Goal: Task Accomplishment & Management: Manage account settings

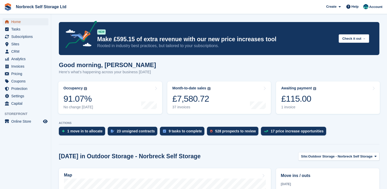
click at [16, 23] on span "Home" at bounding box center [26, 21] width 31 height 7
click at [18, 45] on span "Sites" at bounding box center [26, 43] width 31 height 7
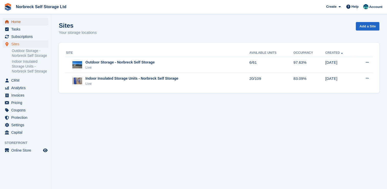
click at [17, 21] on span "Home" at bounding box center [26, 21] width 31 height 7
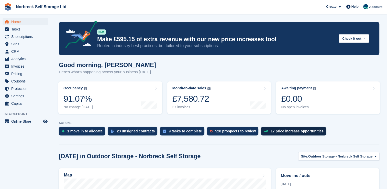
click at [287, 130] on div "17 price increase opportunities" at bounding box center [297, 131] width 53 height 4
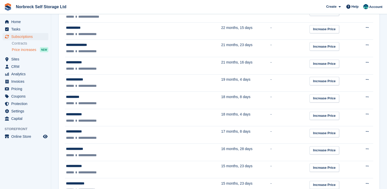
scroll to position [158, 0]
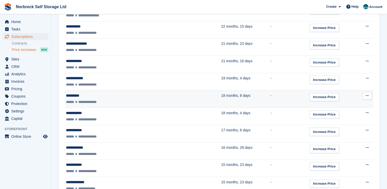
click at [94, 97] on div "**********" at bounding box center [115, 95] width 98 height 5
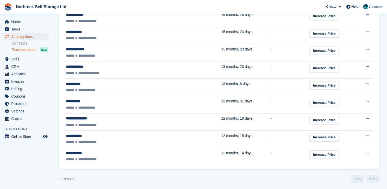
scroll to position [291, 0]
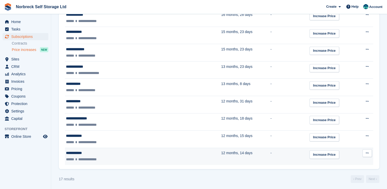
click at [88, 155] on td "**********" at bounding box center [143, 156] width 156 height 17
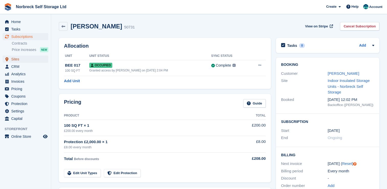
click at [22, 60] on span "Sites" at bounding box center [26, 59] width 31 height 7
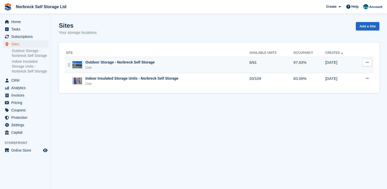
click at [140, 67] on div "Live" at bounding box center [119, 67] width 69 height 5
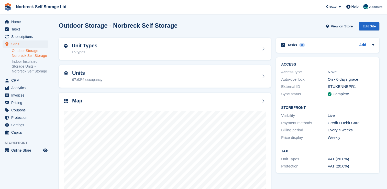
scroll to position [29, 0]
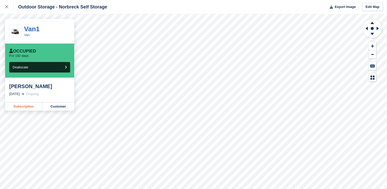
click at [29, 110] on link "Subscription" at bounding box center [23, 106] width 37 height 8
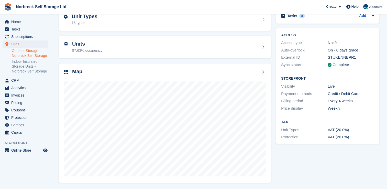
scroll to position [29, 0]
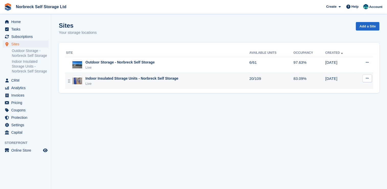
click at [127, 88] on td "Indoor Insulated Storage Units - Norbreck Self Storage Live" at bounding box center [157, 81] width 185 height 16
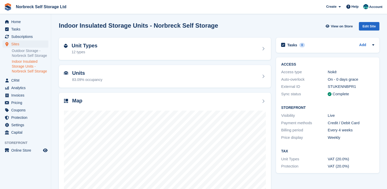
scroll to position [29, 0]
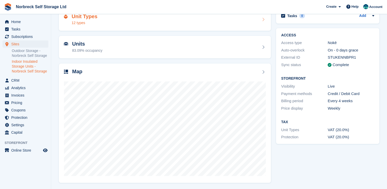
click at [78, 24] on div "12 types" at bounding box center [85, 22] width 26 height 5
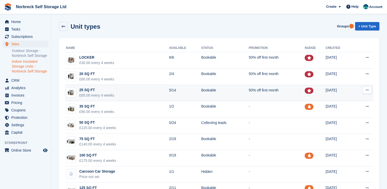
click at [149, 96] on td "25 SQ FT £65.00 every 4 weeks" at bounding box center [117, 93] width 104 height 16
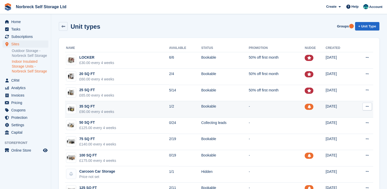
click at [133, 107] on td "35 SQ FT £90.00 every 4 weeks" at bounding box center [117, 109] width 104 height 16
